Goal: Navigation & Orientation: Find specific page/section

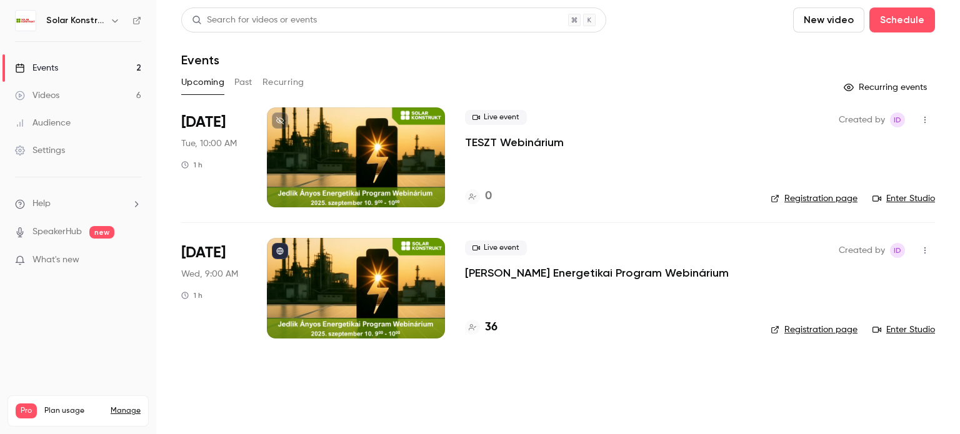
click at [392, 299] on div at bounding box center [356, 288] width 178 height 100
